Goal: Task Accomplishment & Management: Manage account settings

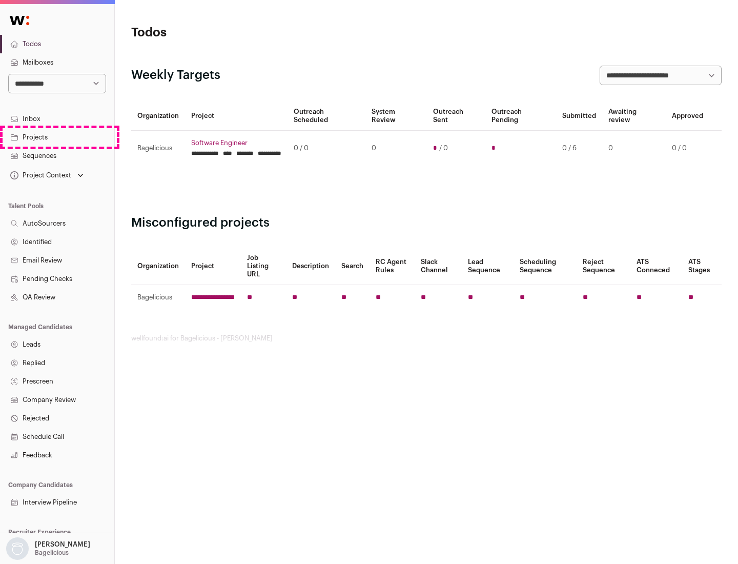
click at [57, 137] on link "Projects" at bounding box center [57, 137] width 114 height 18
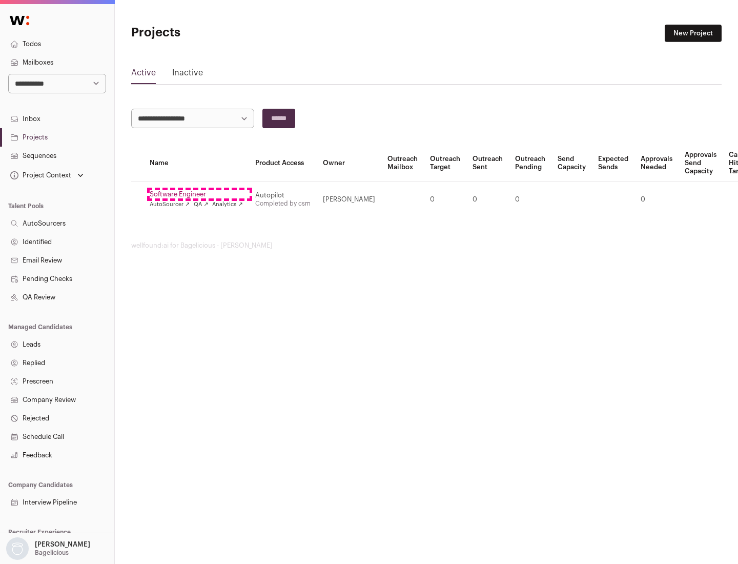
click at [199, 194] on link "Software Engineer" at bounding box center [196, 194] width 93 height 8
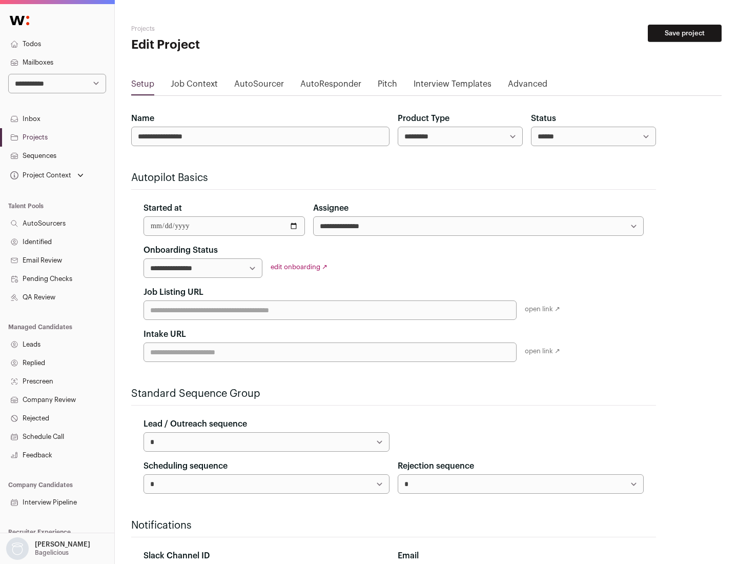
click at [685, 33] on button "Save project" at bounding box center [685, 33] width 74 height 17
